Goal: Transaction & Acquisition: Purchase product/service

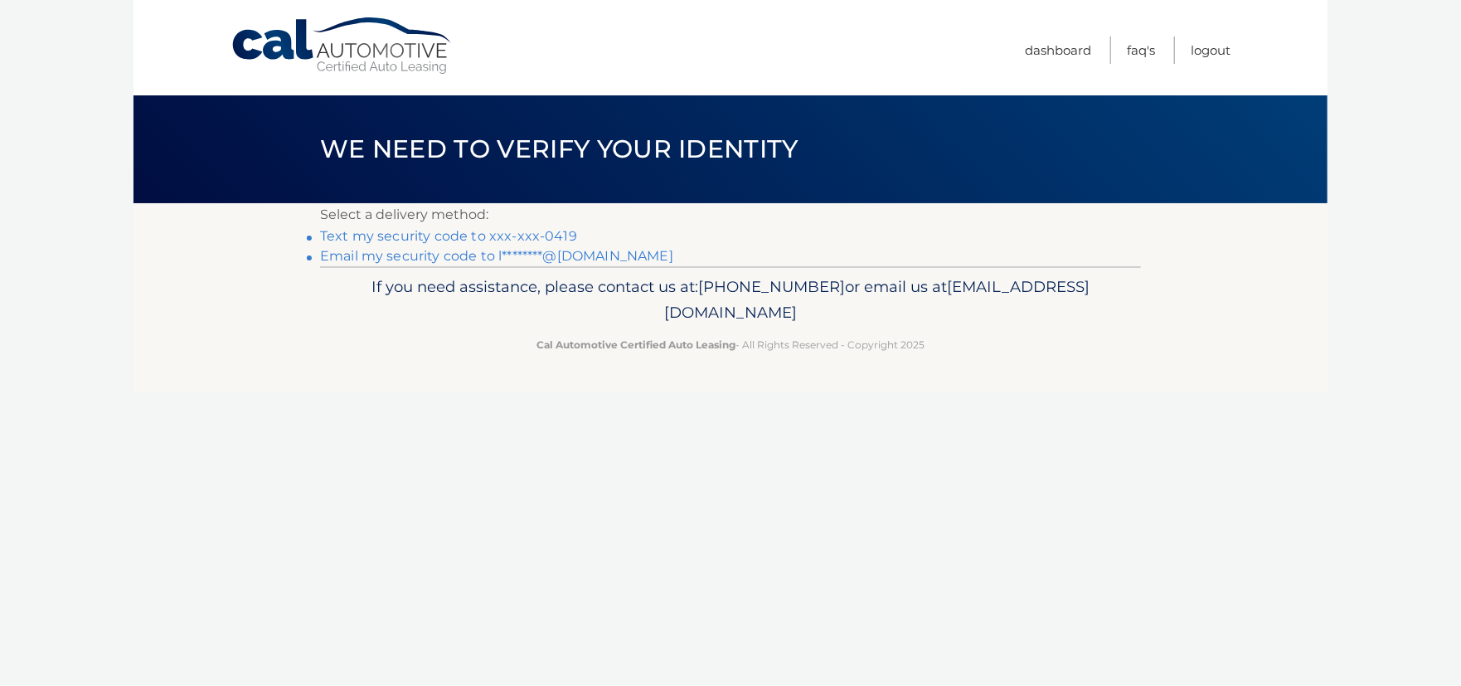
click at [547, 231] on link "Text my security code to xxx-xxx-0419" at bounding box center [448, 236] width 257 height 16
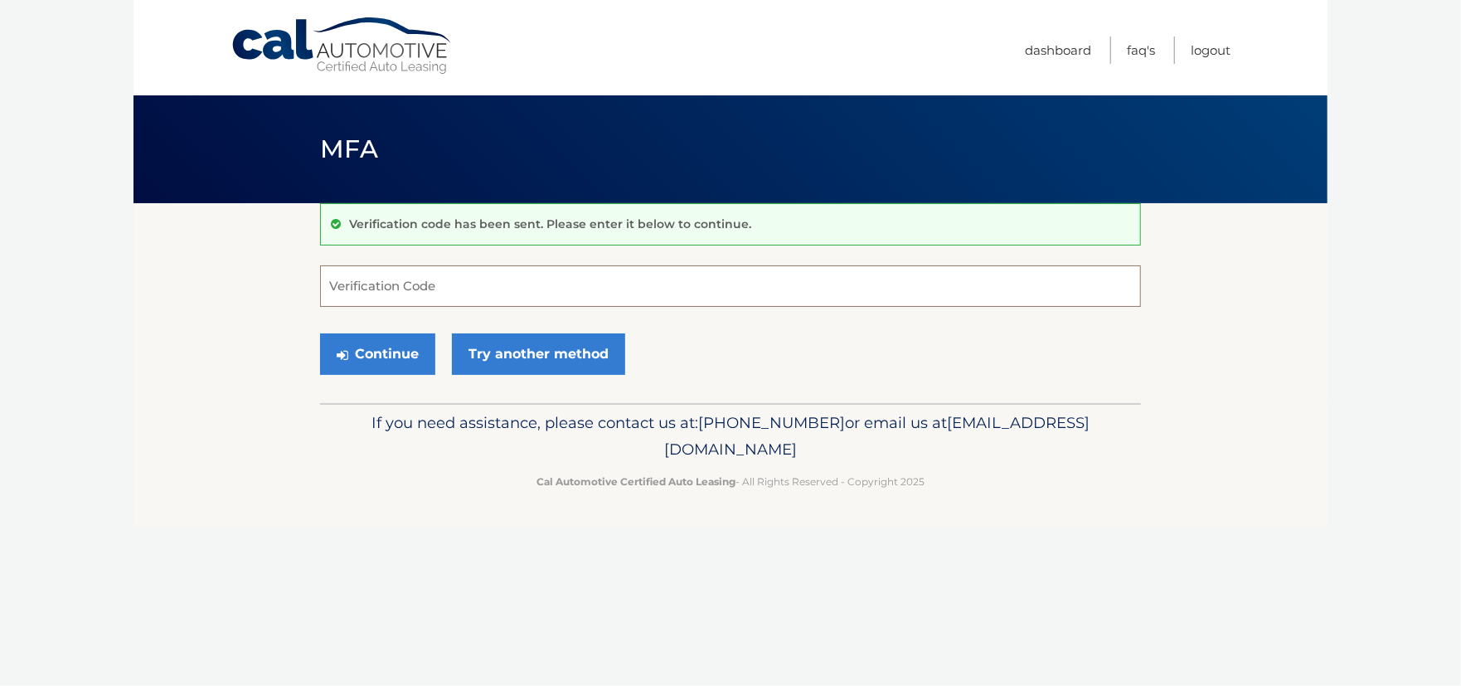
click at [609, 289] on input "Verification Code" at bounding box center [730, 285] width 821 height 41
click at [672, 282] on input "407810" at bounding box center [730, 285] width 821 height 41
type input "407810"
click at [320, 333] on button "Continue" at bounding box center [377, 353] width 115 height 41
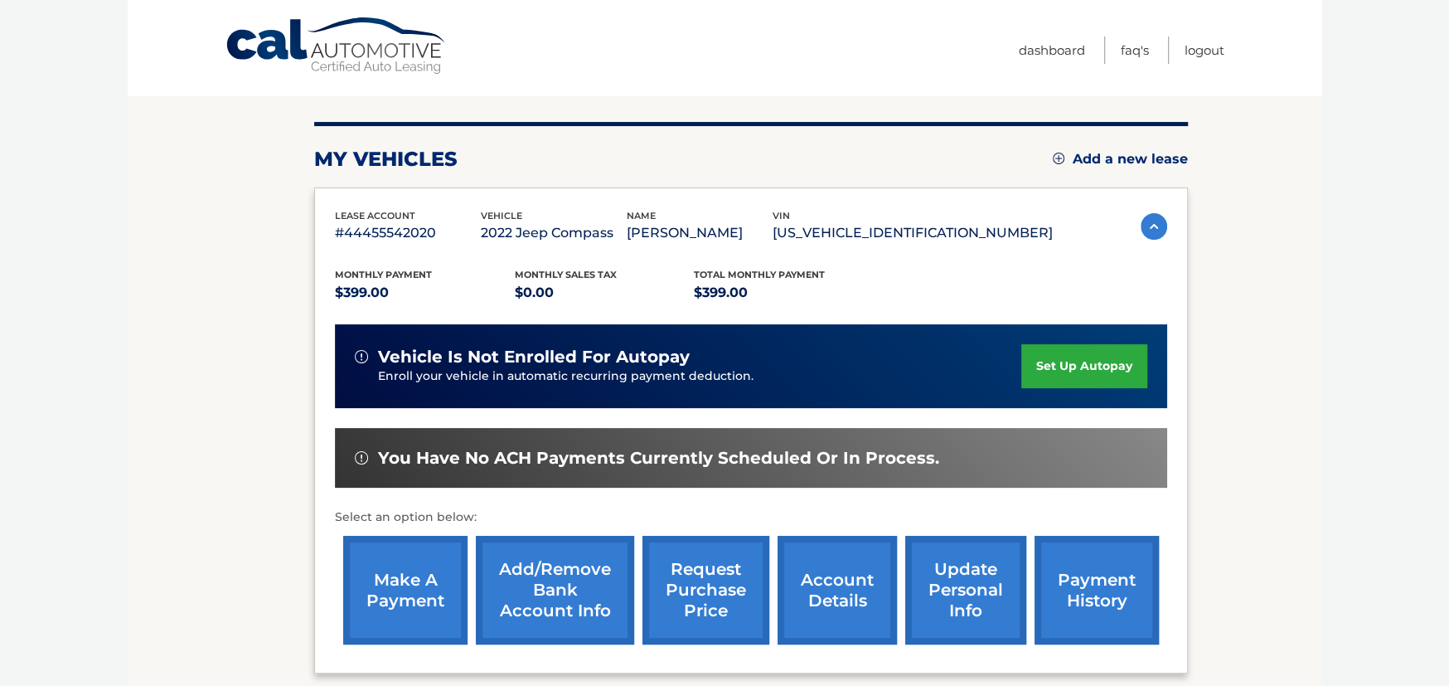
scroll to position [166, 0]
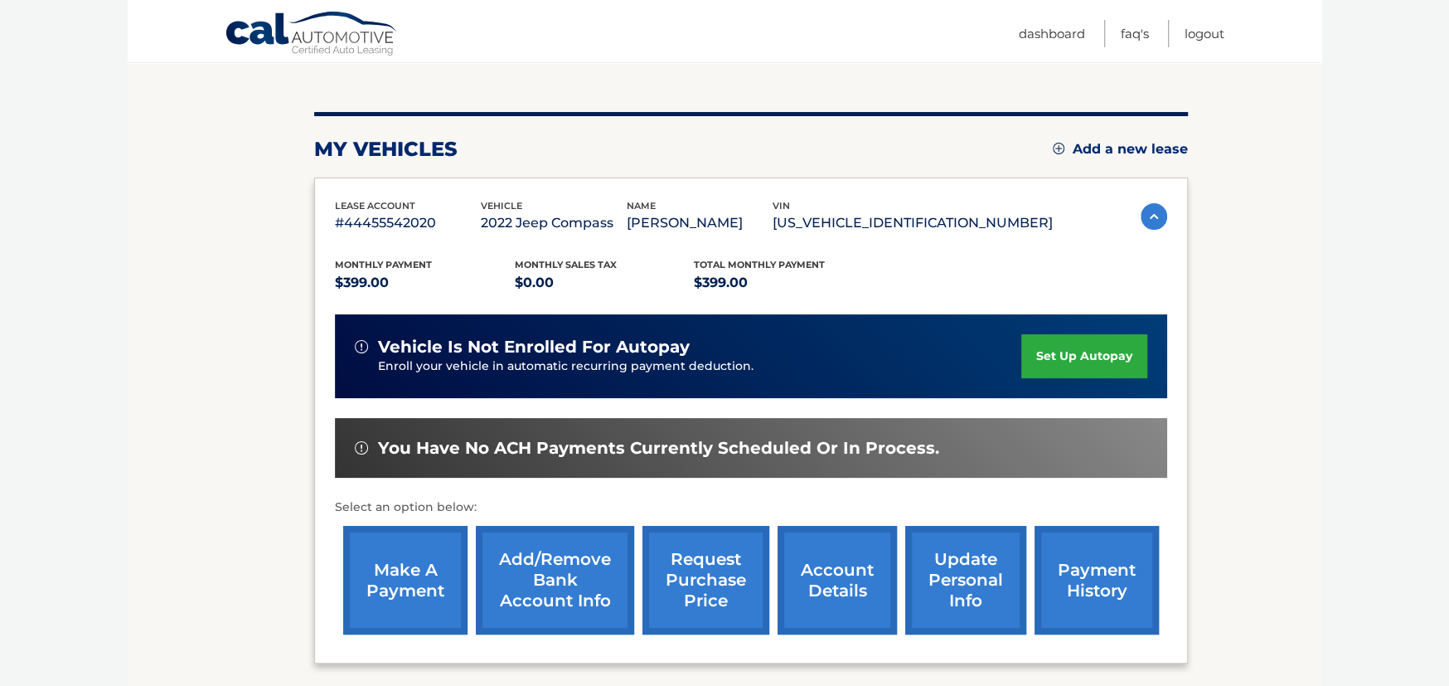
click at [423, 557] on link "make a payment" at bounding box center [405, 580] width 124 height 109
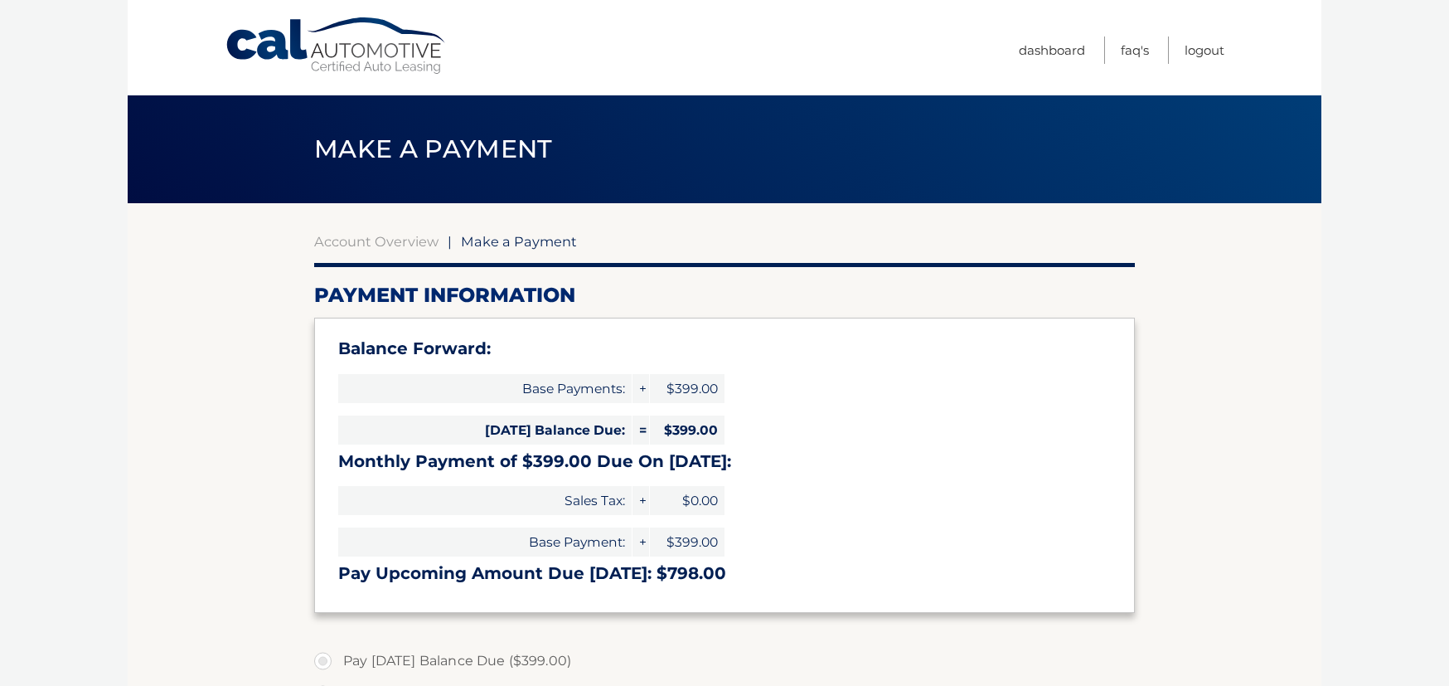
select select "MWQ2ZWViNDgtYjc3MS00MzhiLThkNWQtNzMwM2NlMzYwYTlk"
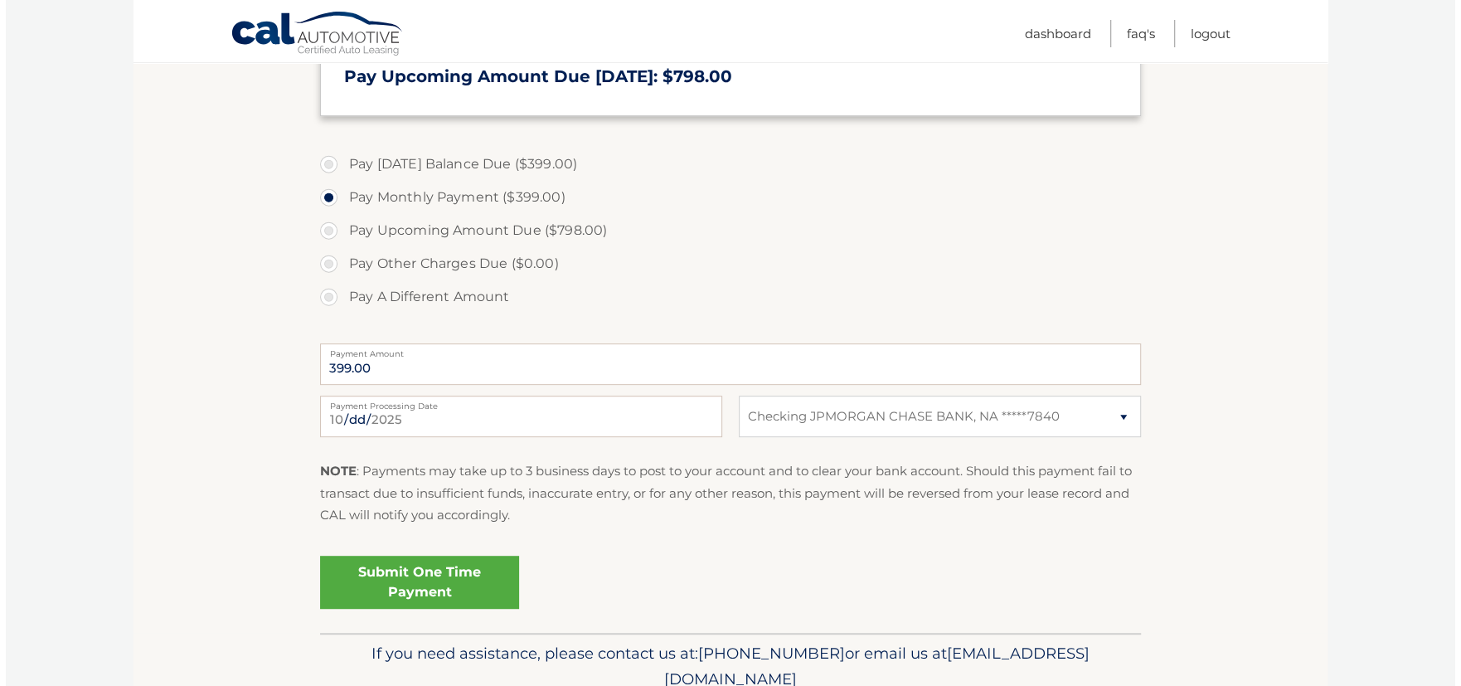
scroll to position [497, 0]
click at [446, 575] on link "Submit One Time Payment" at bounding box center [413, 581] width 199 height 53
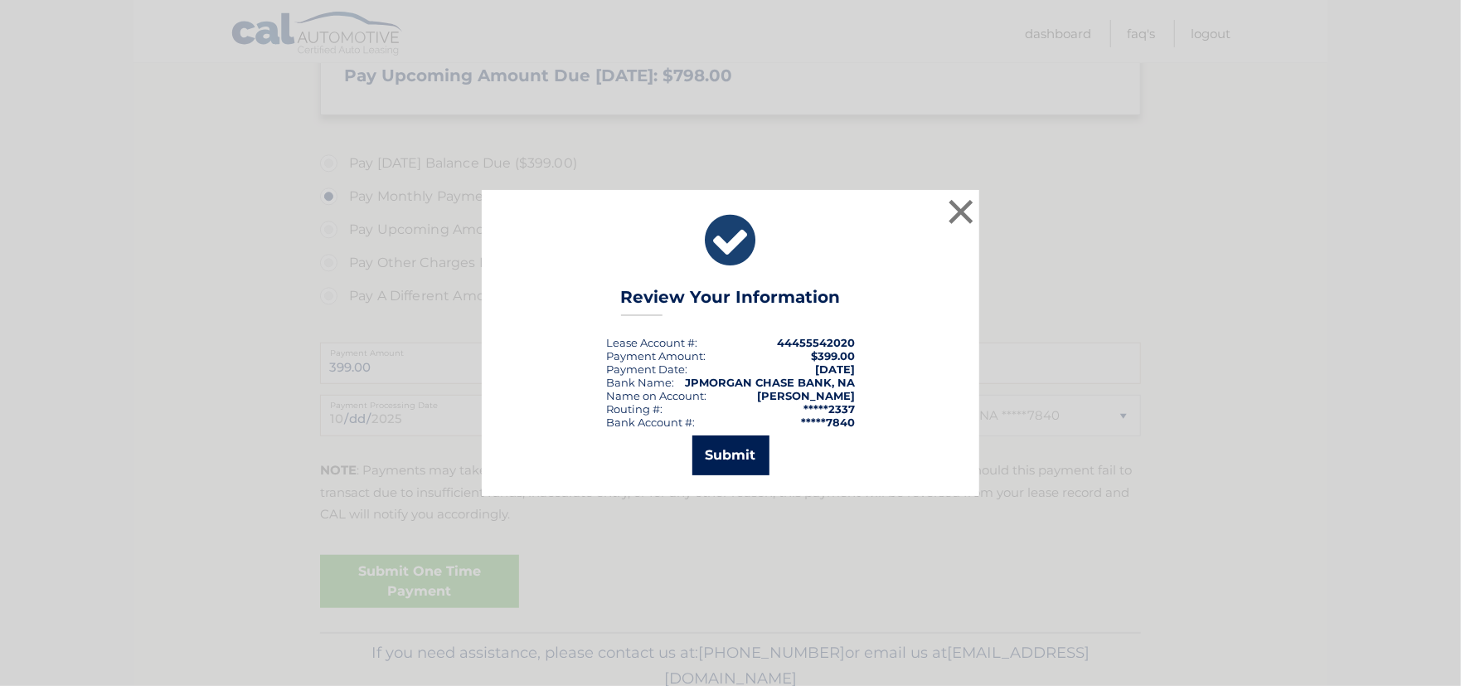
click at [727, 452] on button "Submit" at bounding box center [730, 455] width 77 height 40
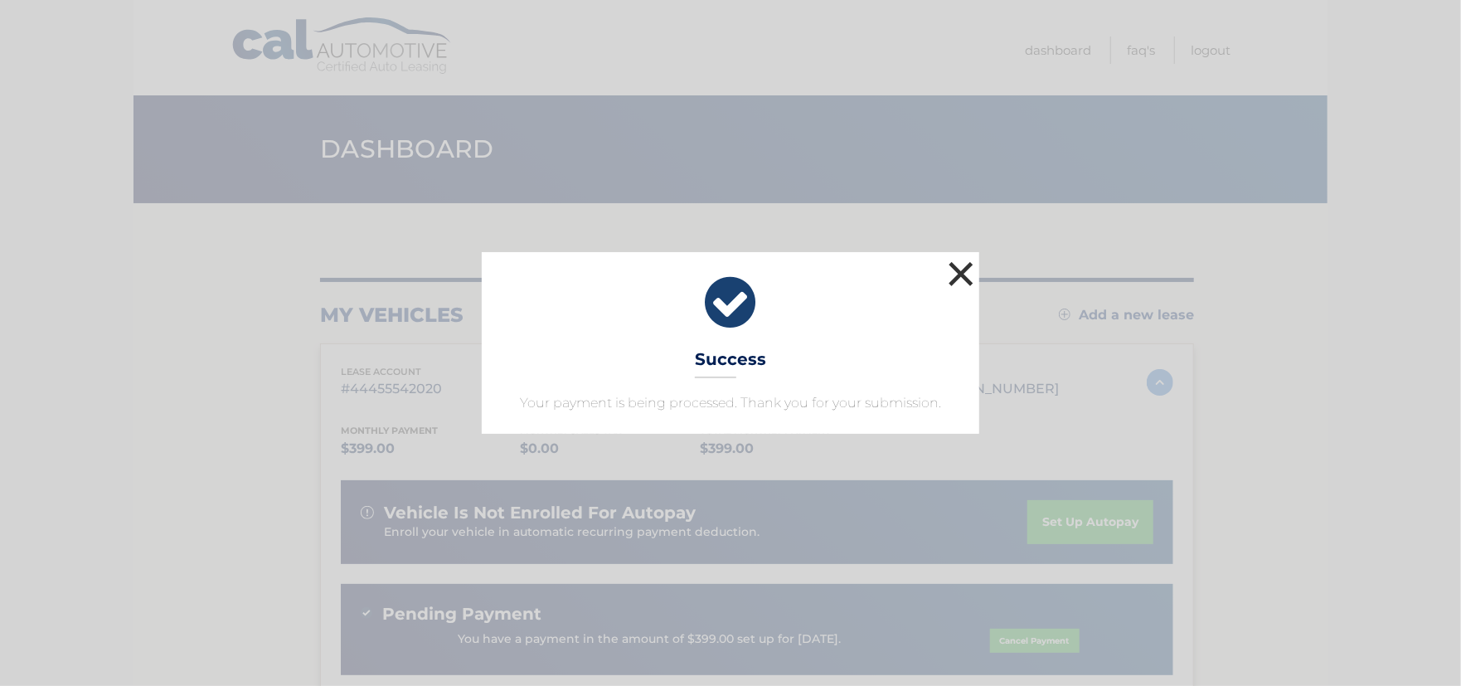
click at [960, 269] on button "×" at bounding box center [960, 273] width 33 height 33
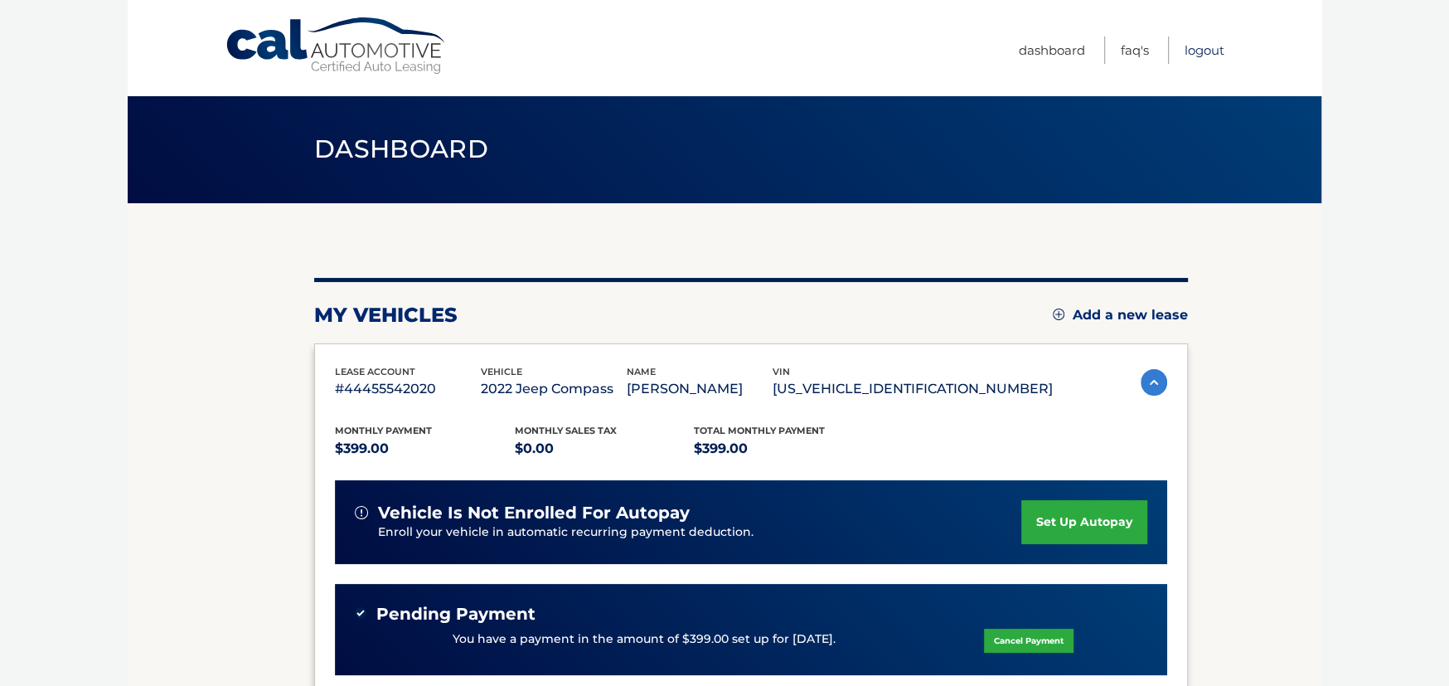
click at [1201, 52] on link "Logout" at bounding box center [1205, 49] width 40 height 27
